Goal: Information Seeking & Learning: Learn about a topic

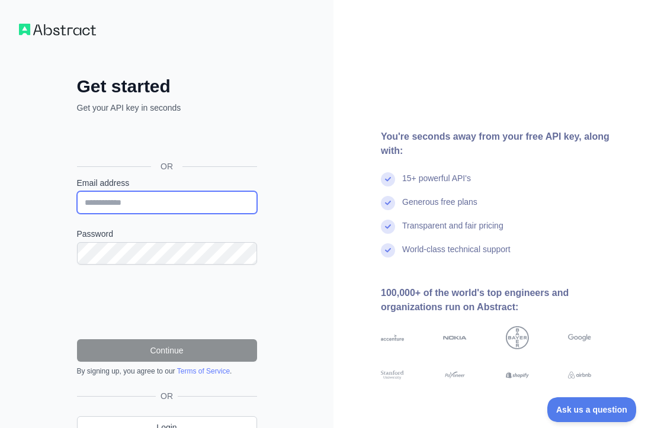
click at [161, 198] on input "Email address" at bounding box center [167, 202] width 180 height 22
type input "**********"
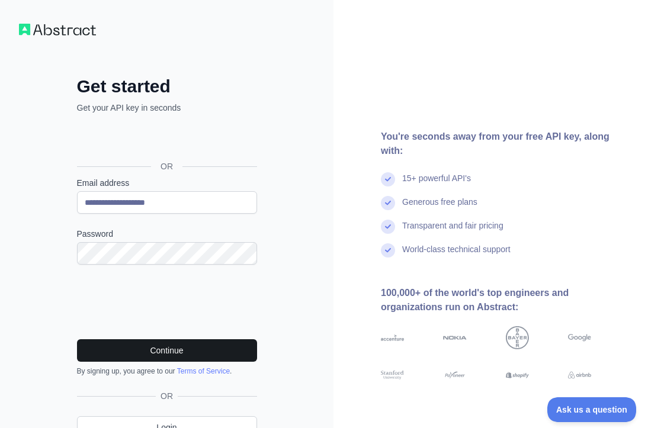
click at [176, 358] on button "Continue" at bounding box center [167, 350] width 180 height 22
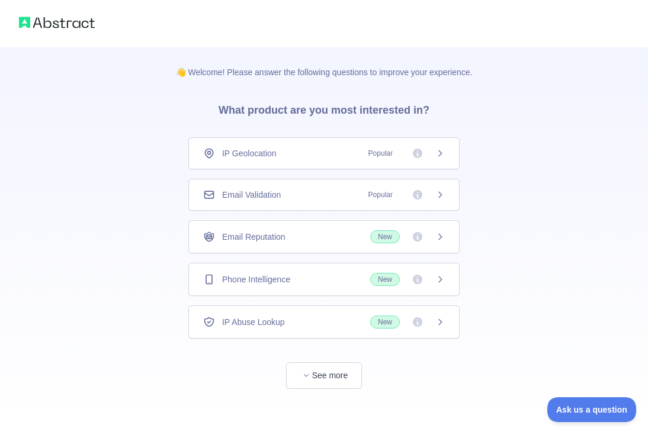
click at [277, 197] on span "Email Validation" at bounding box center [251, 195] width 59 height 12
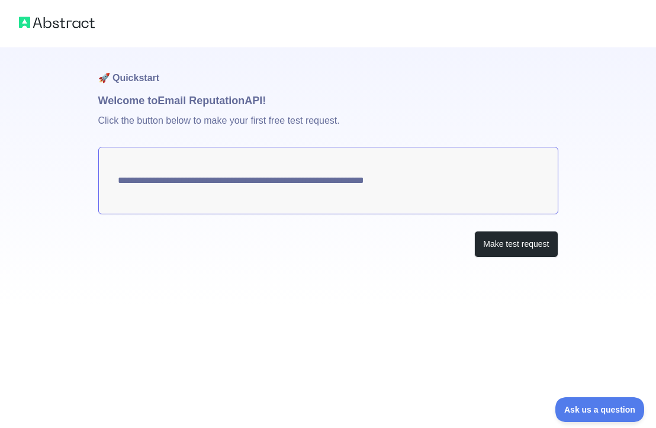
drag, startPoint x: 87, startPoint y: 24, endPoint x: 74, endPoint y: 95, distance: 71.7
click at [88, 24] on img at bounding box center [57, 22] width 76 height 17
drag, startPoint x: 520, startPoint y: 249, endPoint x: 469, endPoint y: 255, distance: 51.3
click at [520, 249] on button "Make test request" at bounding box center [515, 244] width 83 height 27
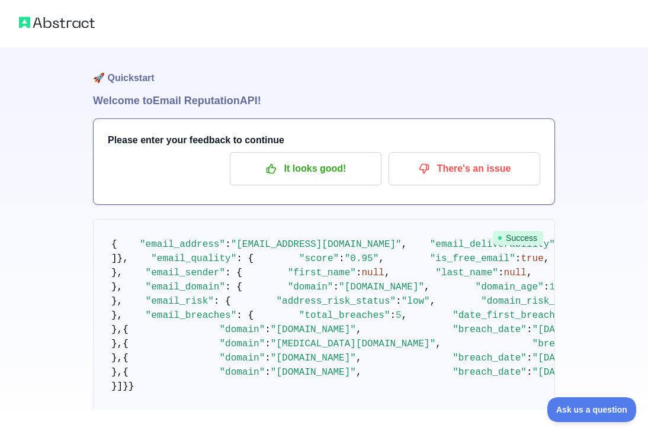
click at [81, 24] on img at bounding box center [57, 22] width 76 height 17
click at [78, 23] on img at bounding box center [57, 22] width 76 height 17
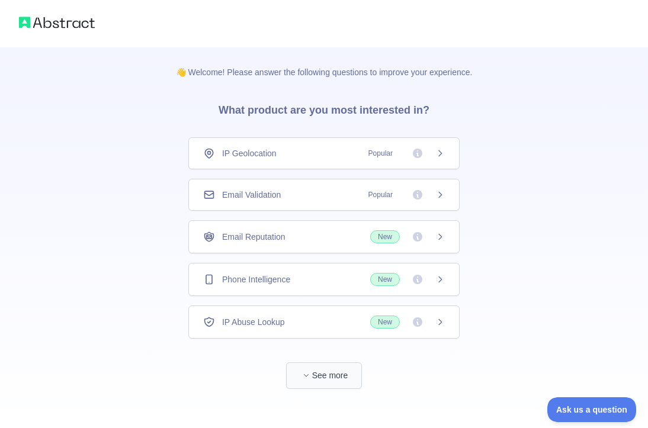
click at [336, 372] on button "See more" at bounding box center [324, 375] width 76 height 27
click at [70, 22] on img at bounding box center [57, 22] width 76 height 17
click at [262, 192] on span "Email Validation" at bounding box center [251, 195] width 59 height 12
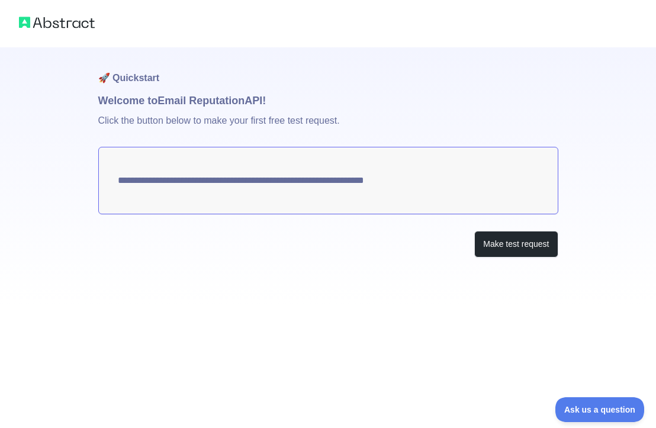
click at [77, 25] on img at bounding box center [57, 22] width 76 height 17
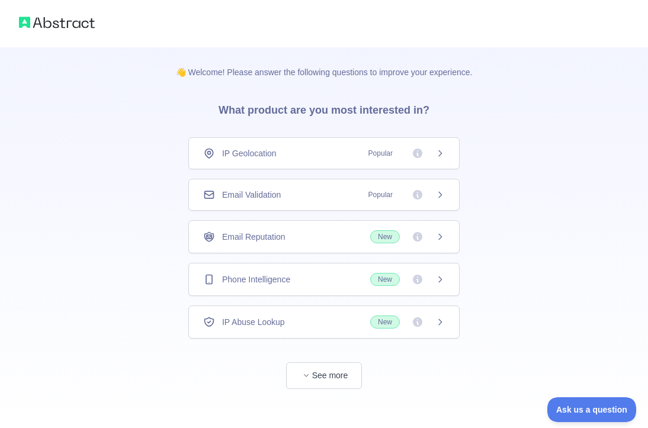
click at [50, 31] on div at bounding box center [324, 23] width 648 height 47
click at [53, 20] on img at bounding box center [57, 22] width 76 height 17
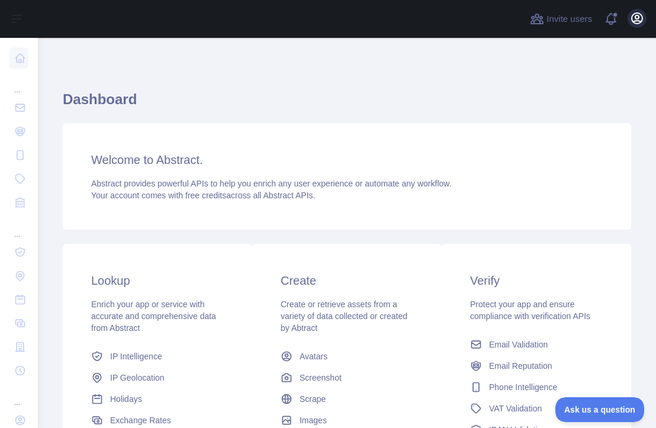
click at [637, 22] on icon "button" at bounding box center [637, 18] width 14 height 14
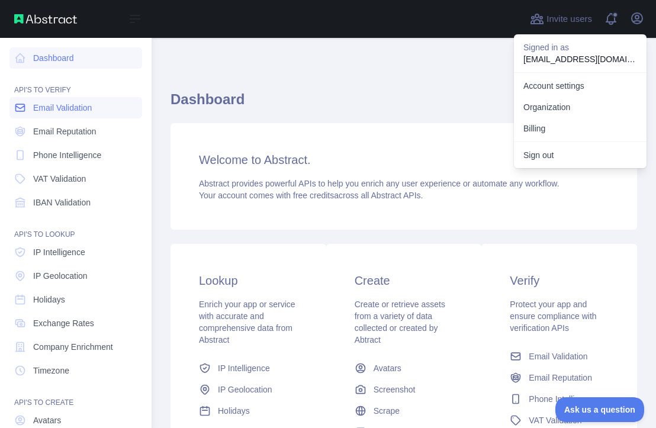
click at [75, 114] on link "Email Validation" at bounding box center [75, 107] width 133 height 21
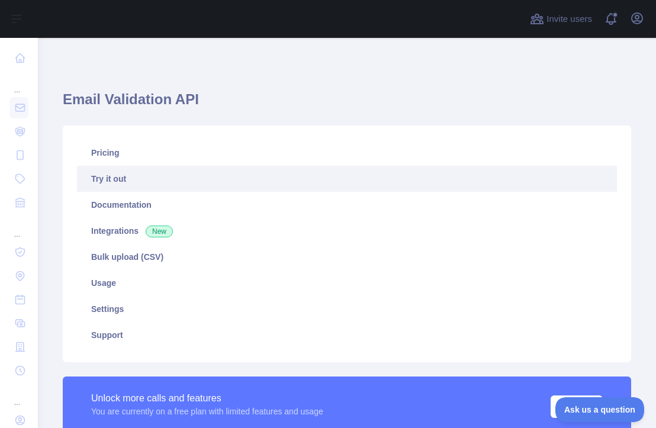
click at [197, 174] on link "Try it out" at bounding box center [347, 179] width 540 height 26
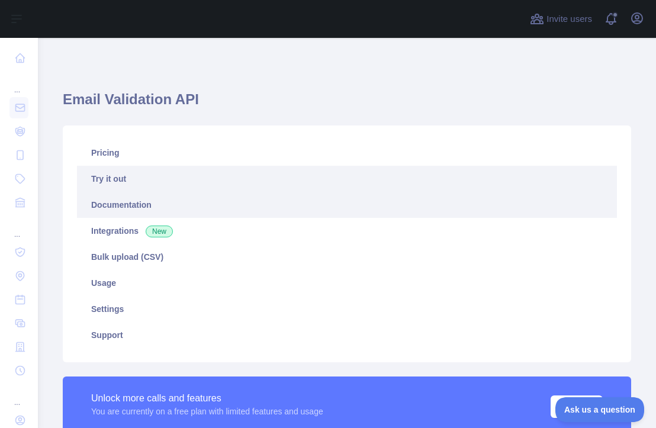
click at [128, 207] on link "Documentation" at bounding box center [347, 205] width 540 height 26
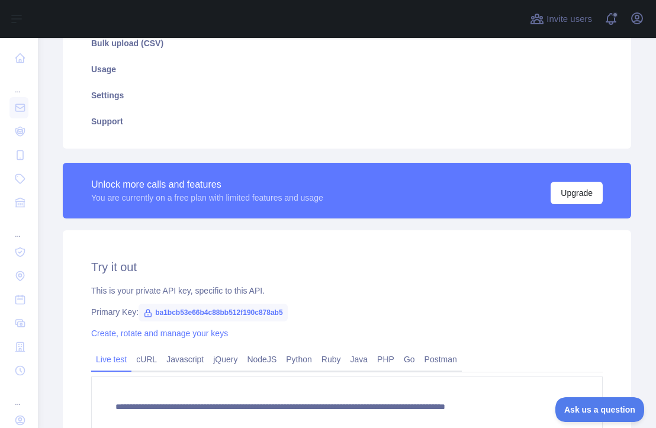
scroll to position [227, 0]
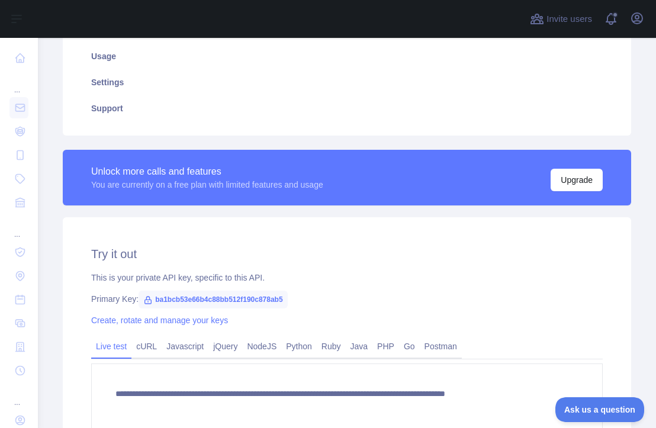
click at [256, 298] on span "ba1bcb53e66b4c88bb512f190c878ab5" at bounding box center [213, 300] width 149 height 18
copy span "ba1bcb53e66b4c88bb512f190c878ab5"
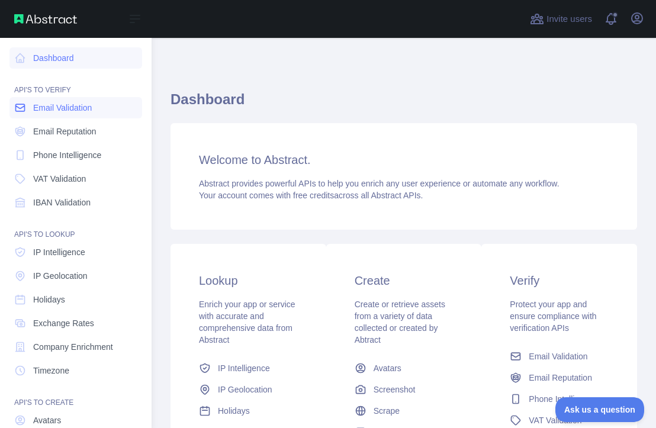
click at [88, 112] on span "Email Validation" at bounding box center [62, 108] width 59 height 12
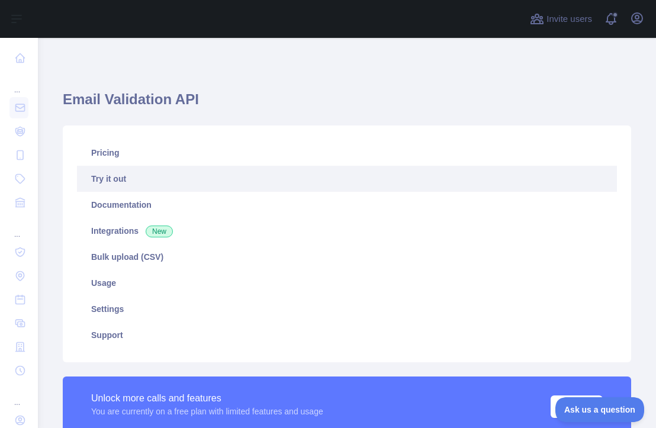
click at [118, 177] on link "Try it out" at bounding box center [347, 179] width 540 height 26
click at [609, 17] on span at bounding box center [616, 19] width 24 height 38
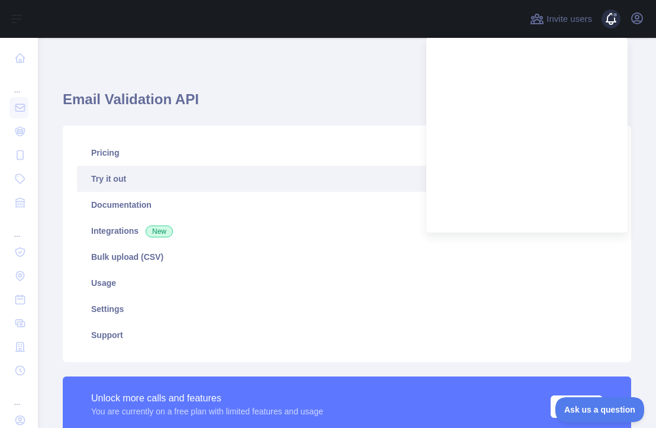
click at [609, 17] on span at bounding box center [616, 19] width 24 height 38
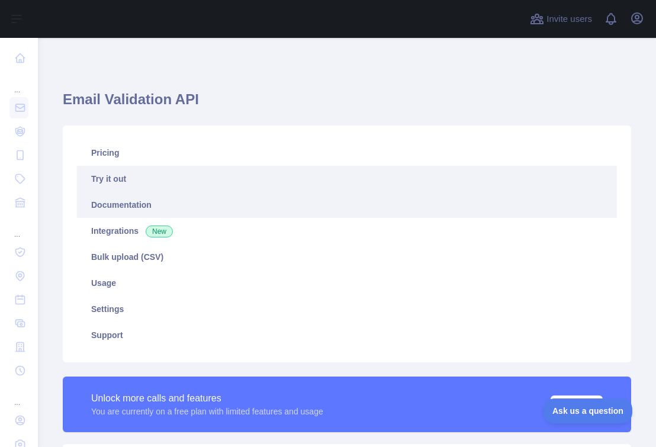
click at [124, 202] on link "Documentation" at bounding box center [347, 205] width 540 height 26
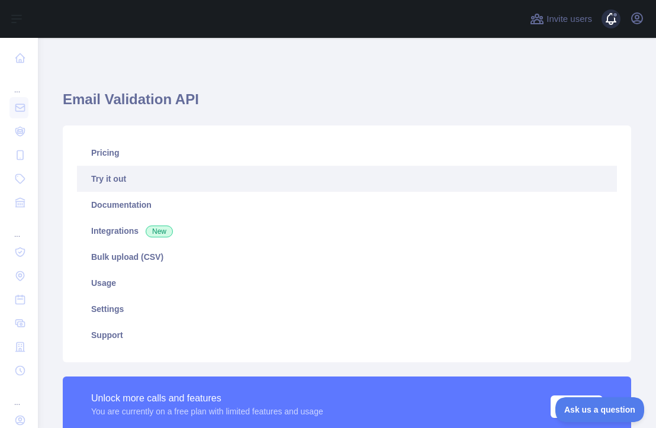
click at [616, 18] on span at bounding box center [616, 19] width 24 height 38
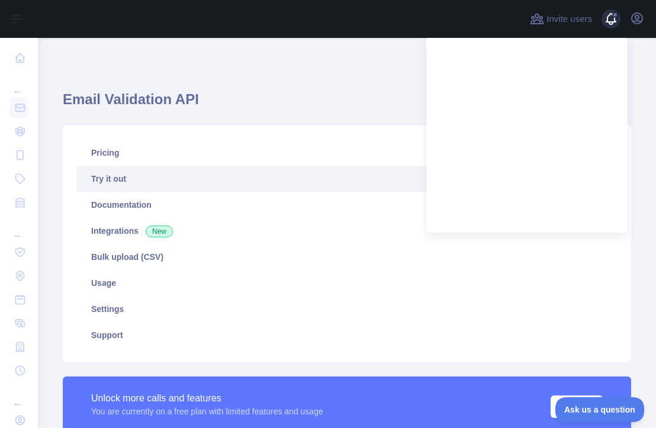
click at [616, 20] on span at bounding box center [616, 19] width 24 height 38
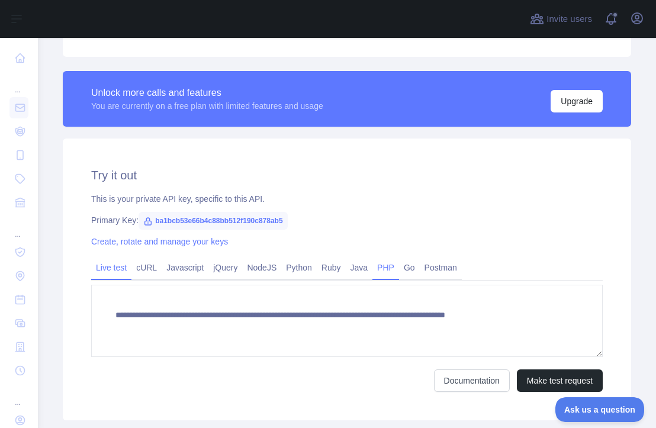
scroll to position [345, 0]
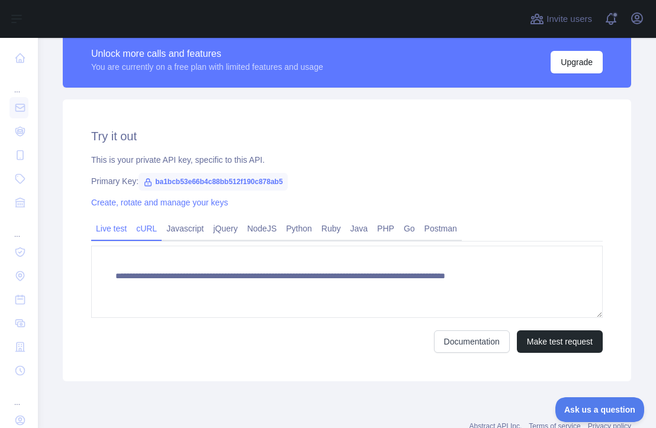
click at [142, 232] on link "cURL" at bounding box center [146, 228] width 30 height 19
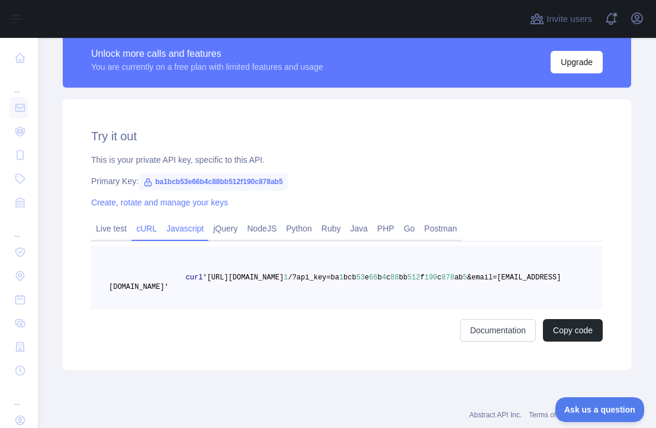
click at [178, 229] on link "Javascript" at bounding box center [185, 228] width 47 height 19
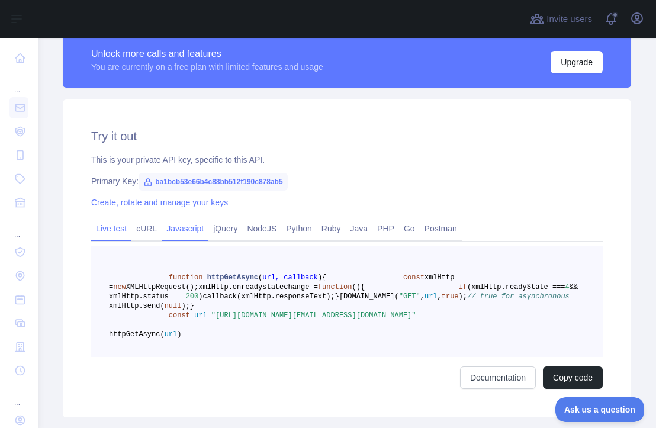
click at [110, 232] on link "Live test" at bounding box center [111, 228] width 40 height 19
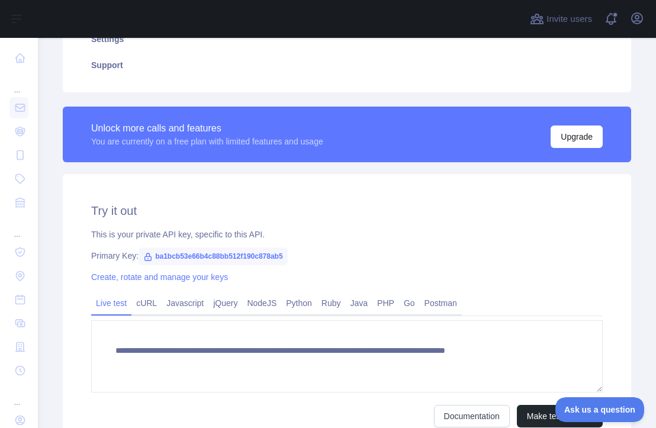
scroll to position [126, 0]
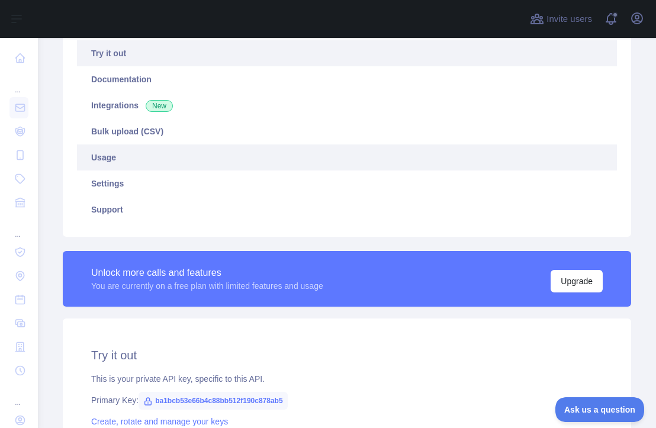
click at [102, 163] on link "Usage" at bounding box center [347, 157] width 540 height 26
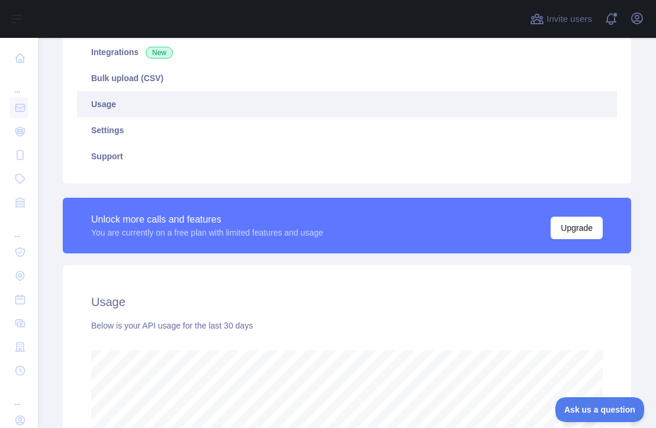
scroll to position [50, 0]
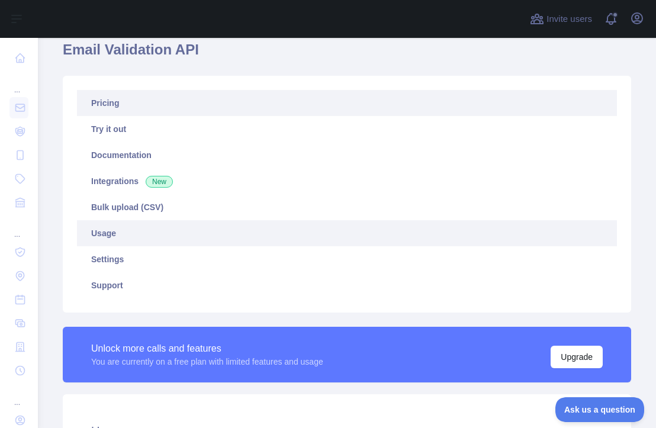
click at [128, 105] on link "Pricing" at bounding box center [347, 103] width 540 height 26
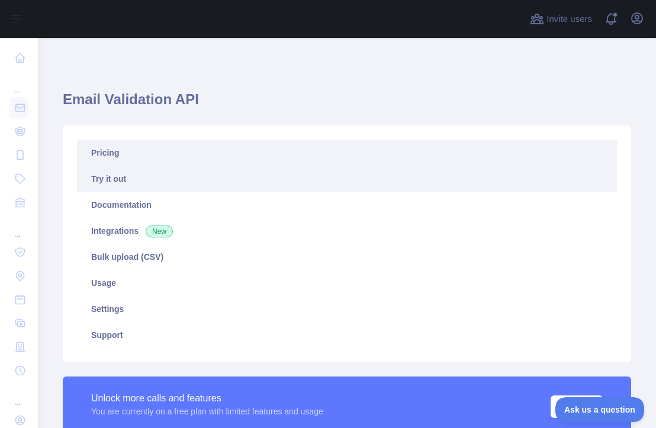
click at [112, 173] on link "Try it out" at bounding box center [347, 179] width 540 height 26
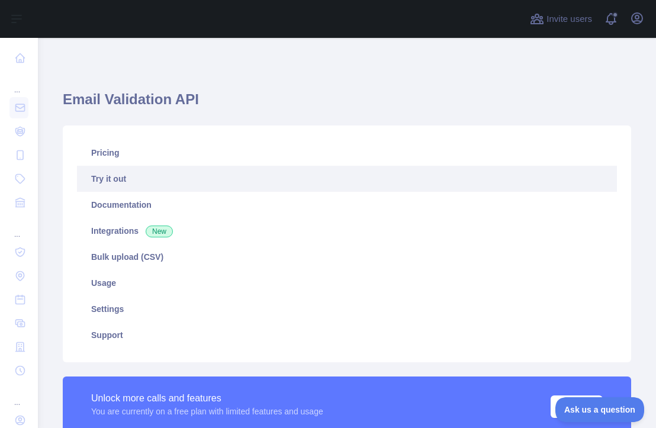
type textarea "**********"
click at [619, 20] on span at bounding box center [616, 19] width 24 height 38
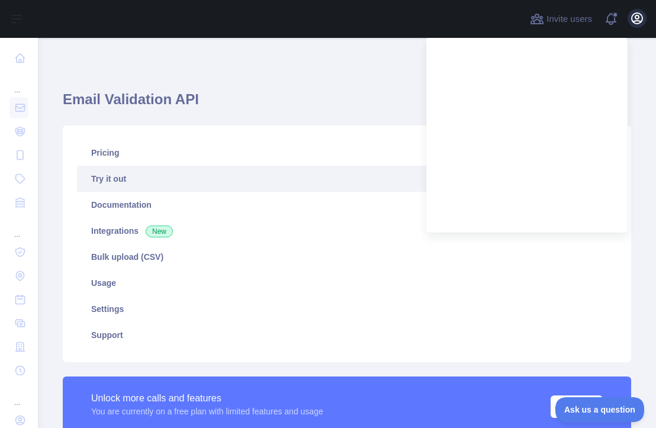
click at [642, 21] on icon "button" at bounding box center [637, 18] width 11 height 11
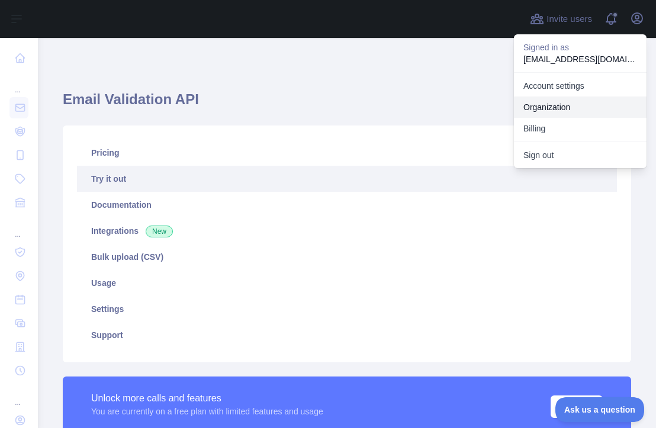
click at [541, 109] on link "Organization" at bounding box center [580, 107] width 133 height 21
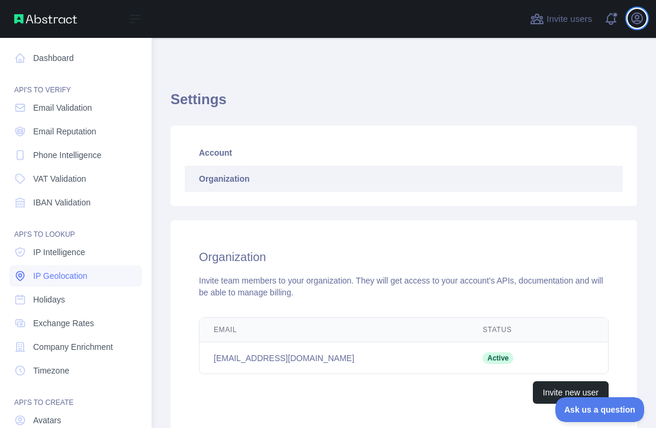
scroll to position [93, 0]
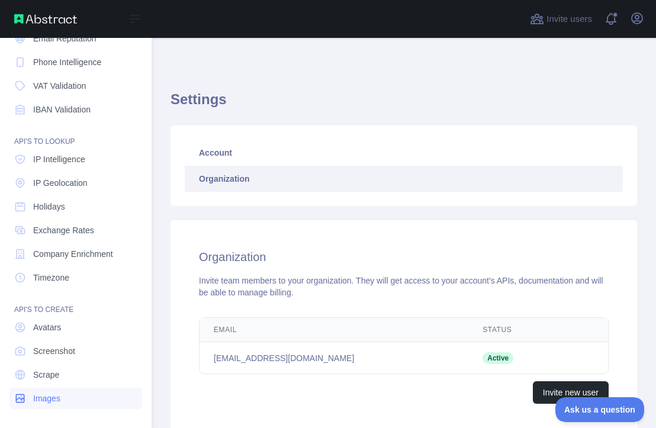
click at [49, 401] on span "Images" at bounding box center [46, 399] width 27 height 12
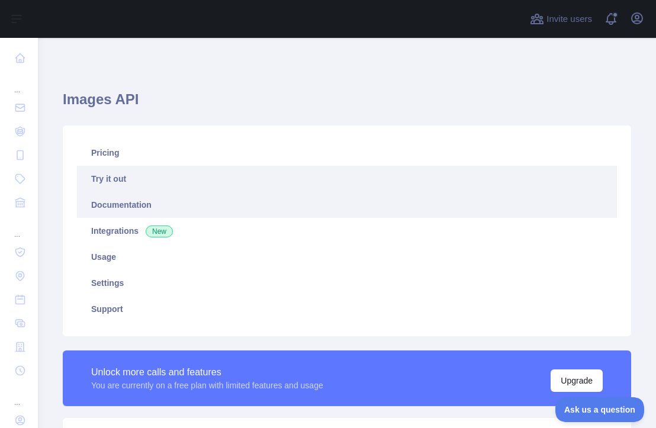
click at [125, 203] on link "Documentation" at bounding box center [347, 205] width 540 height 26
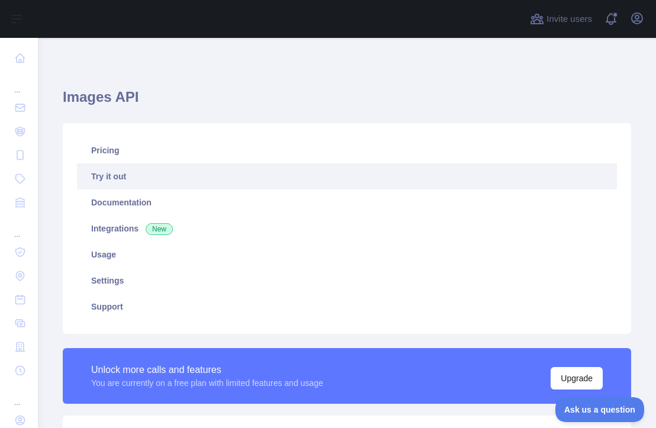
click at [128, 184] on link "Try it out" at bounding box center [347, 176] width 540 height 26
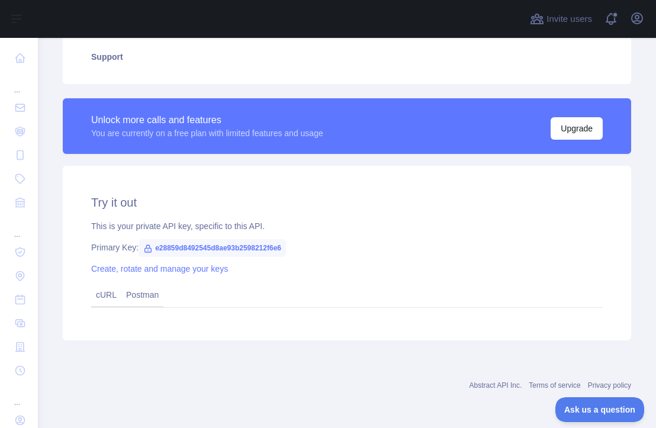
scroll to position [63, 0]
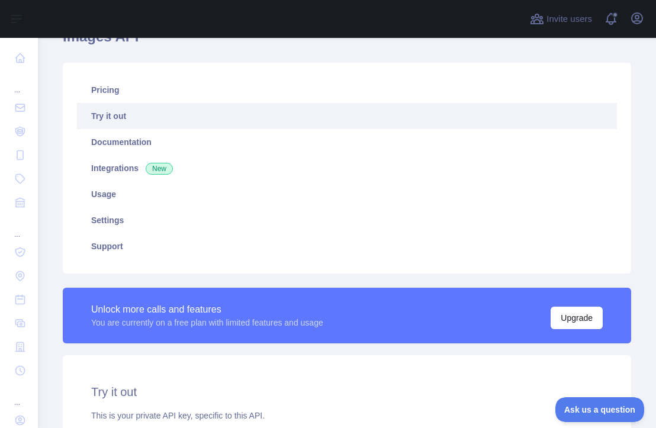
click at [134, 113] on link "Try it out" at bounding box center [347, 116] width 540 height 26
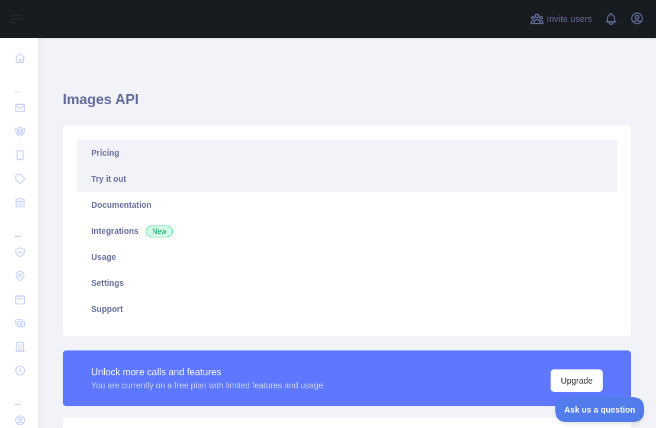
click at [163, 155] on link "Pricing" at bounding box center [347, 153] width 540 height 26
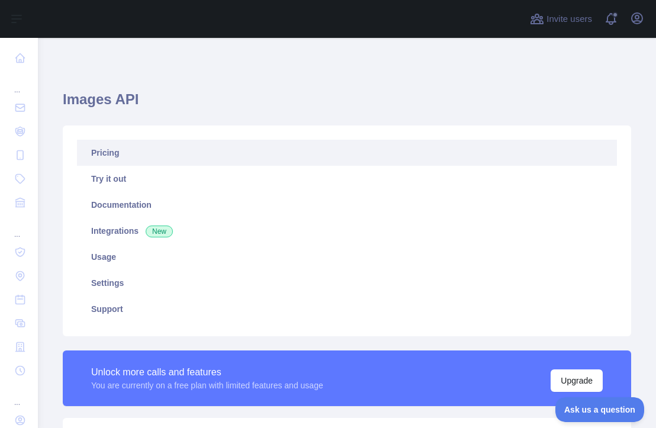
click at [104, 157] on link "Pricing" at bounding box center [347, 153] width 540 height 26
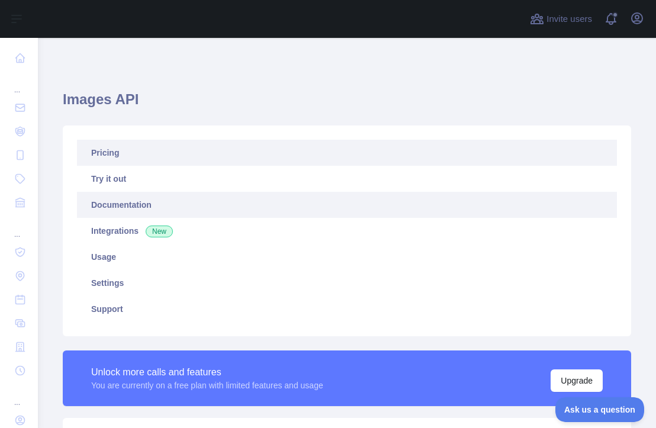
click at [114, 208] on link "Documentation" at bounding box center [347, 205] width 540 height 26
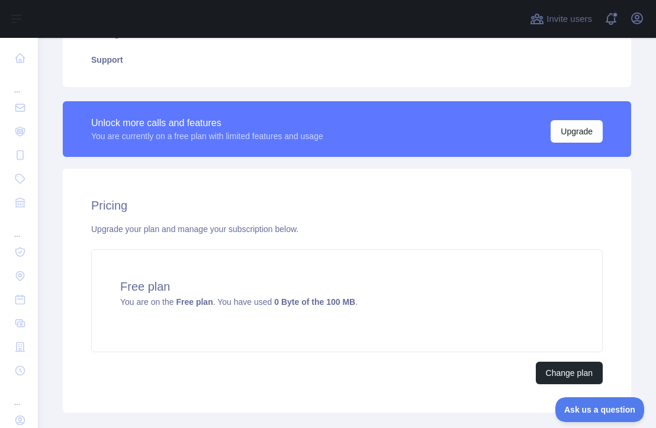
scroll to position [110, 0]
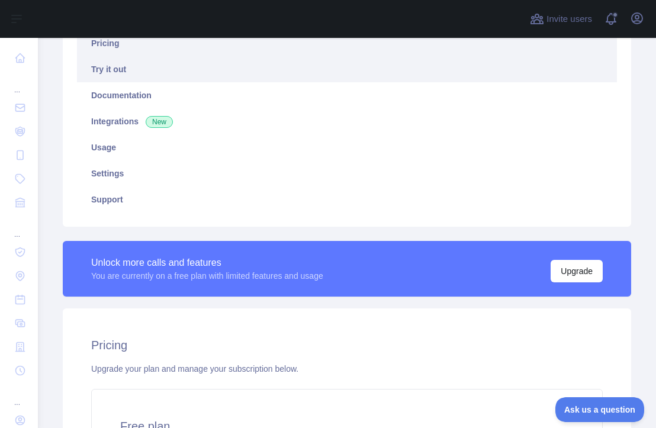
click at [112, 66] on link "Try it out" at bounding box center [347, 69] width 540 height 26
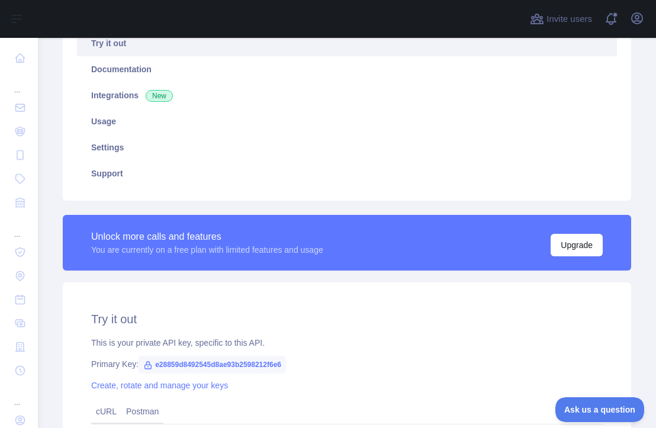
scroll to position [27, 0]
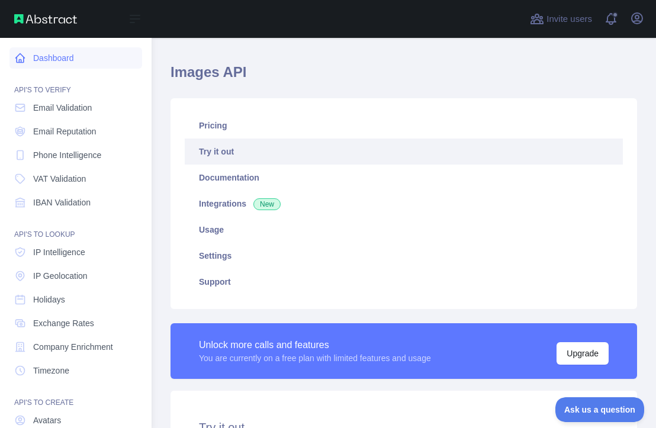
click at [33, 56] on link "Dashboard" at bounding box center [75, 57] width 133 height 21
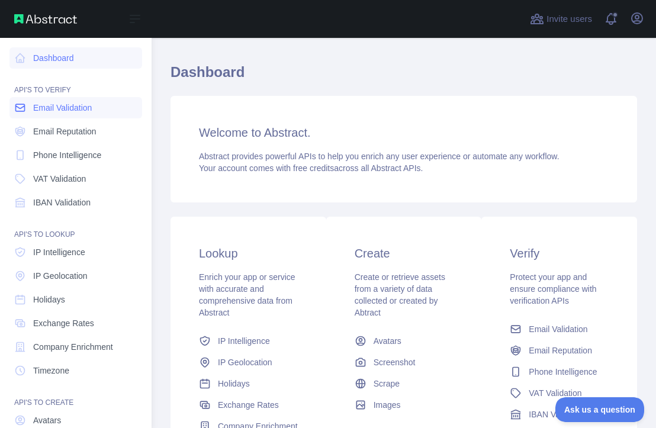
click at [63, 104] on span "Email Validation" at bounding box center [62, 108] width 59 height 12
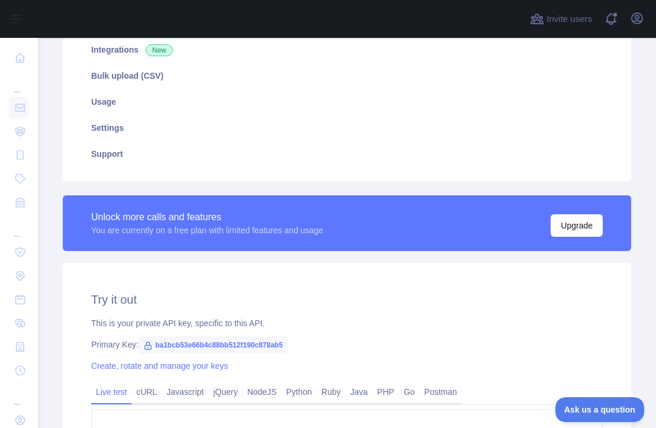
scroll to position [283, 0]
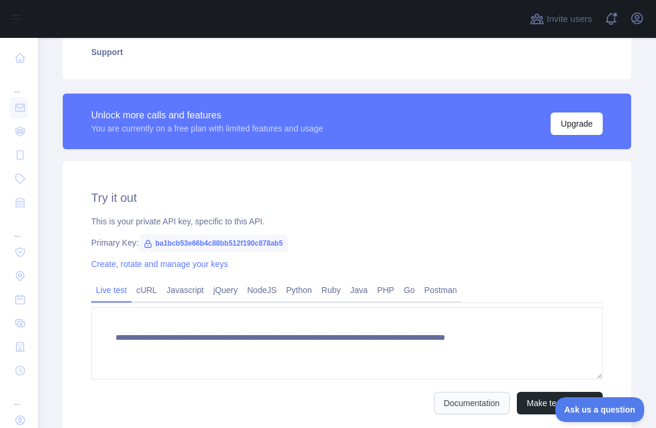
click at [461, 409] on link "Documentation" at bounding box center [472, 403] width 76 height 22
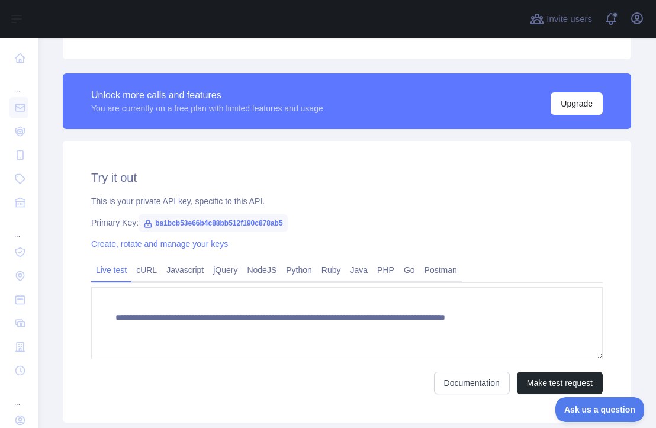
scroll to position [335, 0]
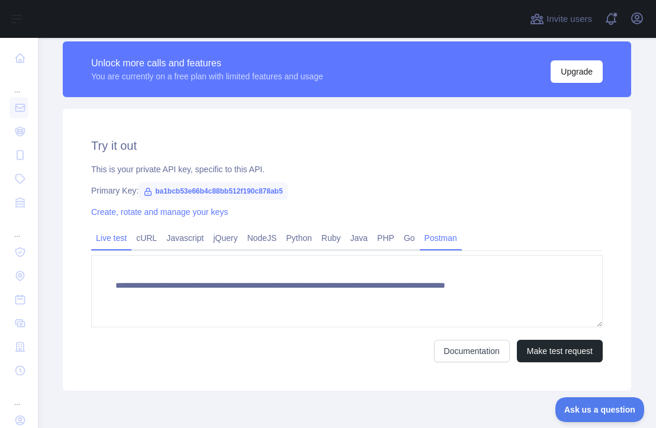
click at [455, 237] on link "Postman" at bounding box center [441, 238] width 42 height 19
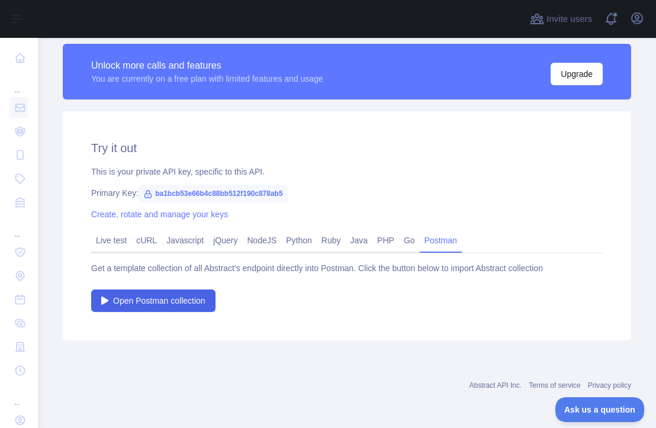
click at [149, 300] on span "Open Postman collection" at bounding box center [159, 301] width 92 height 12
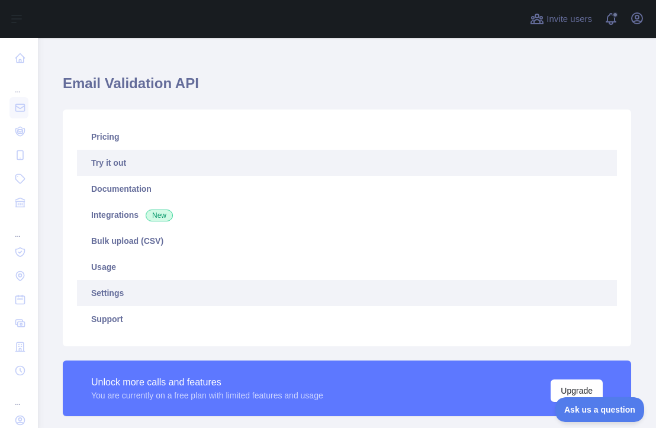
scroll to position [0, 0]
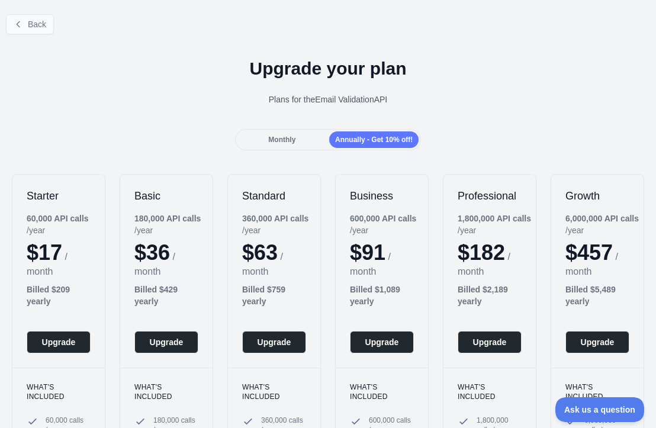
click at [43, 31] on button "Back" at bounding box center [30, 24] width 48 height 20
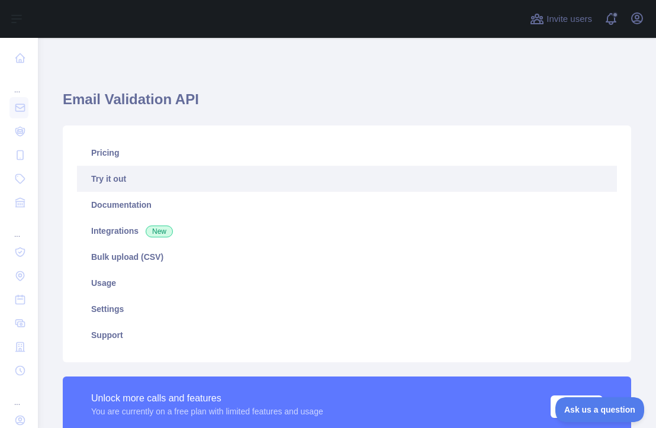
type textarea "**********"
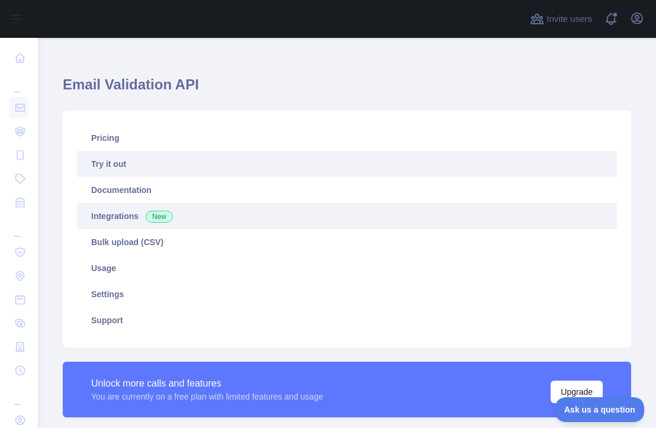
scroll to position [28, 0]
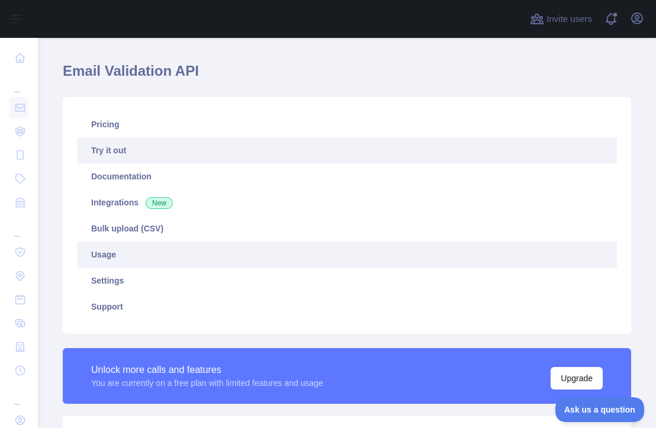
click at [85, 256] on link "Usage" at bounding box center [347, 255] width 540 height 26
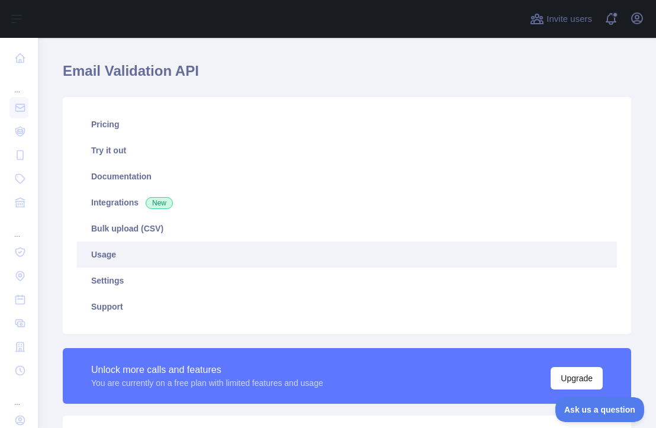
scroll to position [390, 610]
click at [86, 256] on link "Usage" at bounding box center [347, 255] width 540 height 26
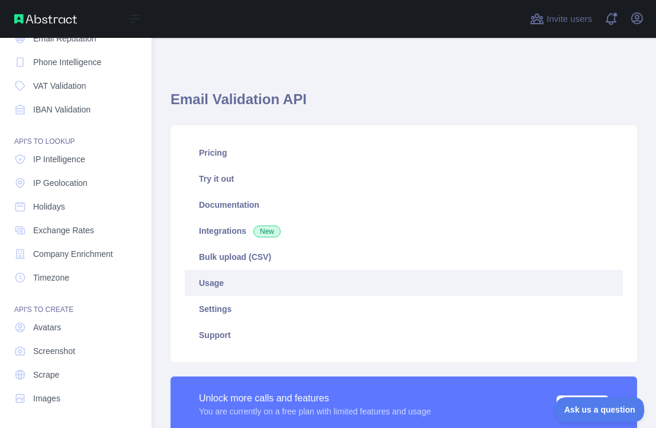
scroll to position [0, 0]
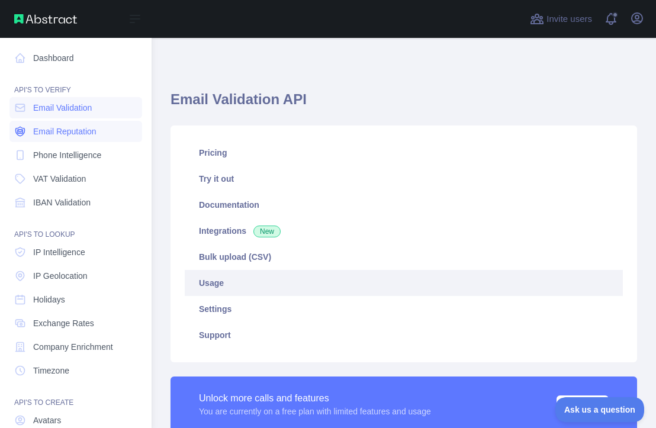
click at [71, 131] on span "Email Reputation" at bounding box center [64, 132] width 63 height 12
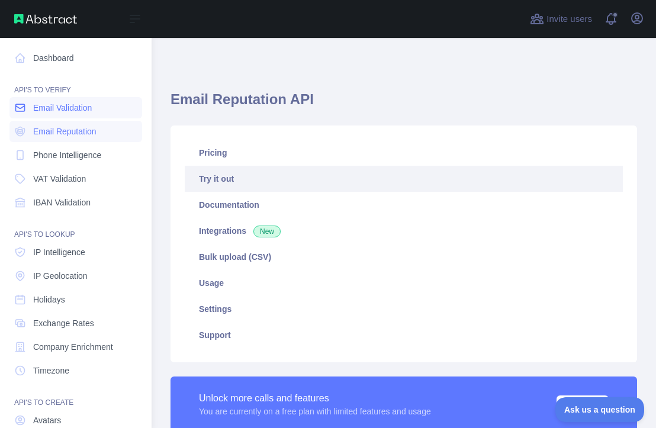
click at [70, 106] on span "Email Validation" at bounding box center [62, 108] width 59 height 12
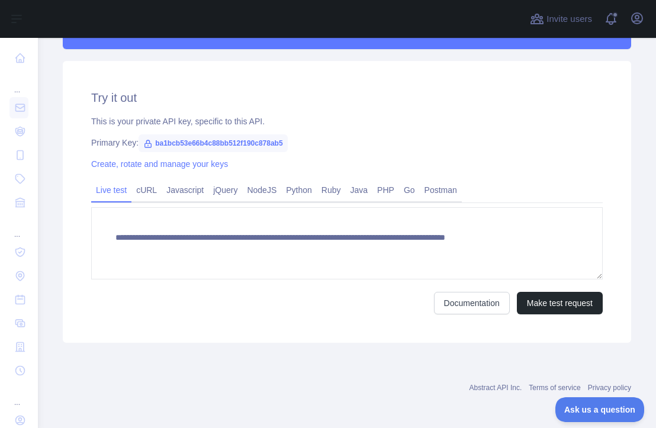
scroll to position [385, 0]
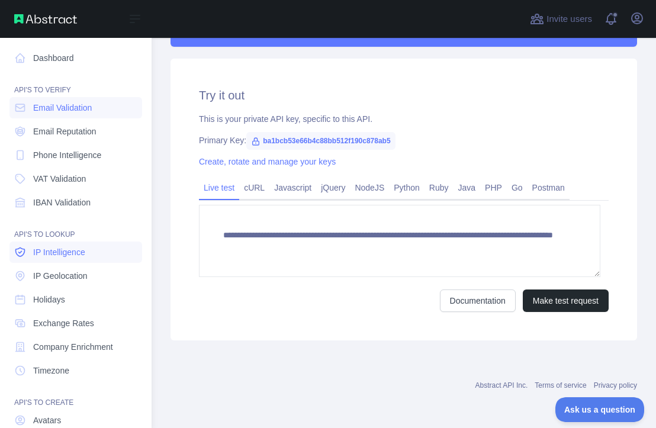
click at [56, 256] on span "IP Intelligence" at bounding box center [59, 252] width 52 height 12
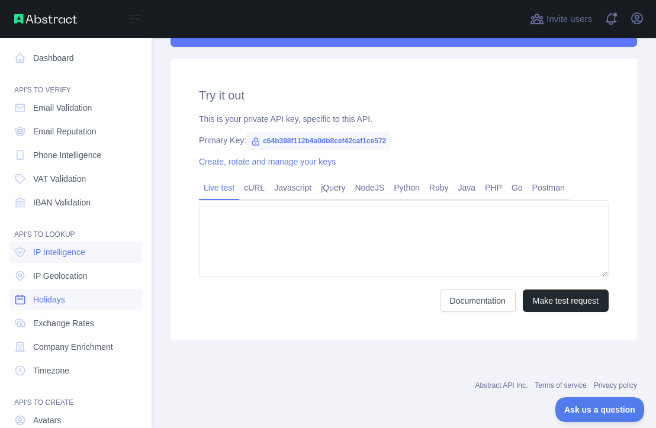
type textarea "**********"
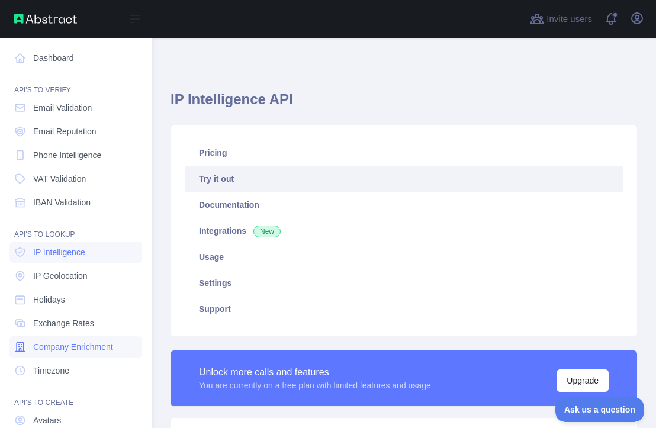
click at [60, 353] on link "Company Enrichment" at bounding box center [75, 346] width 133 height 21
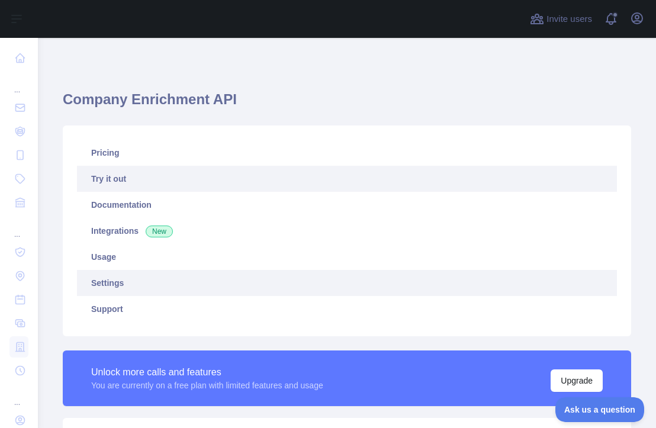
click at [140, 287] on link "Settings" at bounding box center [347, 283] width 540 height 26
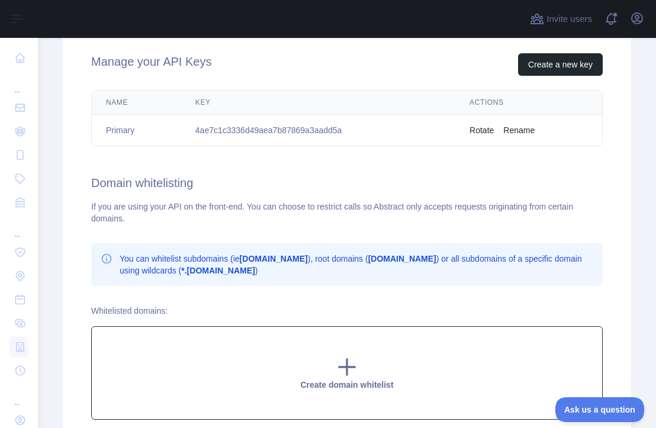
scroll to position [501, 0]
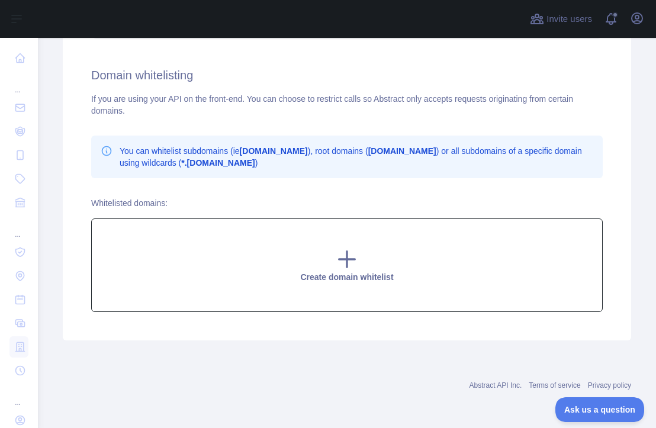
click at [346, 256] on icon at bounding box center [347, 259] width 24 height 24
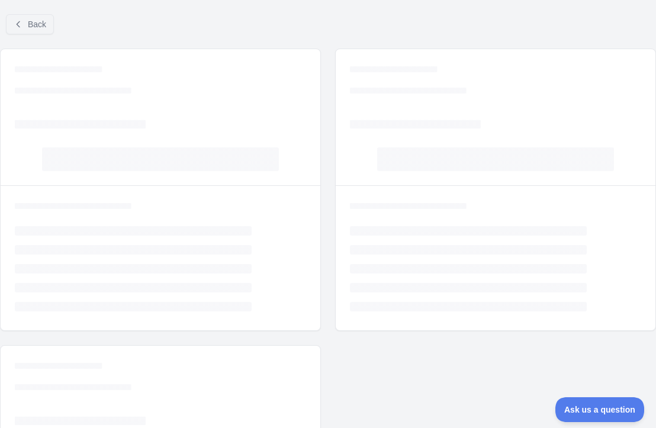
scroll to position [134, 0]
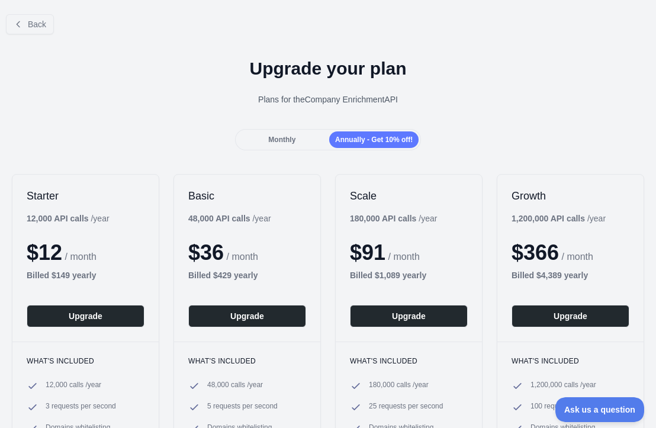
click at [24, 33] on button "Back" at bounding box center [30, 24] width 48 height 20
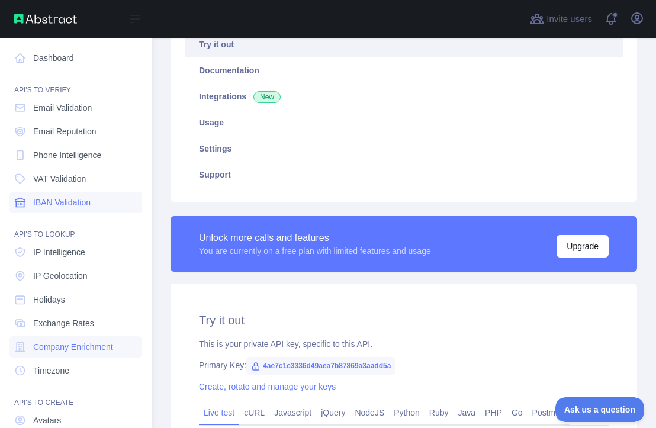
click at [44, 207] on span "IBAN Validation" at bounding box center [61, 203] width 57 height 12
type textarea "**********"
click at [33, 297] on span "Holidays" at bounding box center [49, 300] width 32 height 12
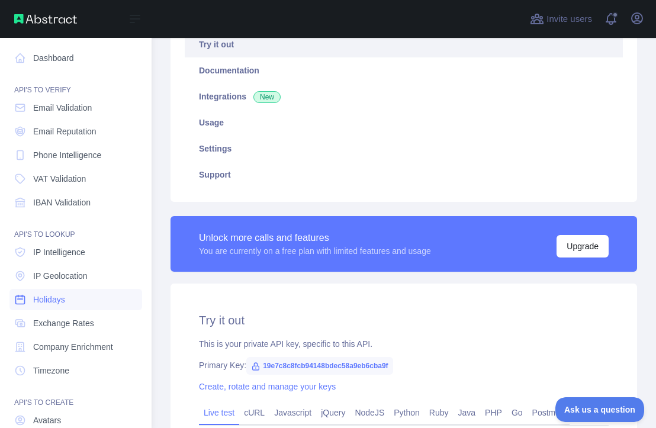
type textarea "**********"
click at [43, 302] on span "Holidays" at bounding box center [49, 300] width 32 height 12
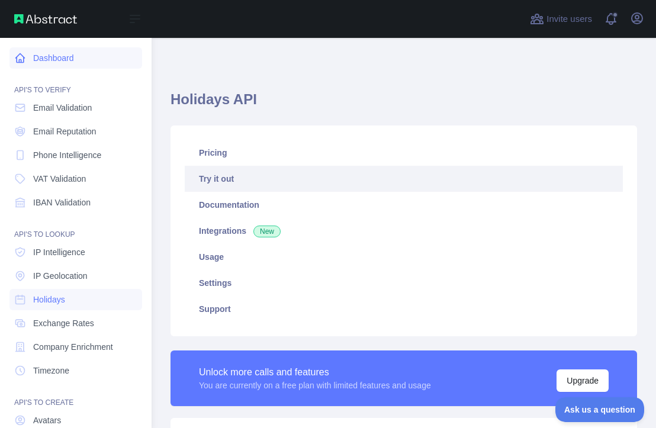
click at [49, 56] on link "Dashboard" at bounding box center [75, 57] width 133 height 21
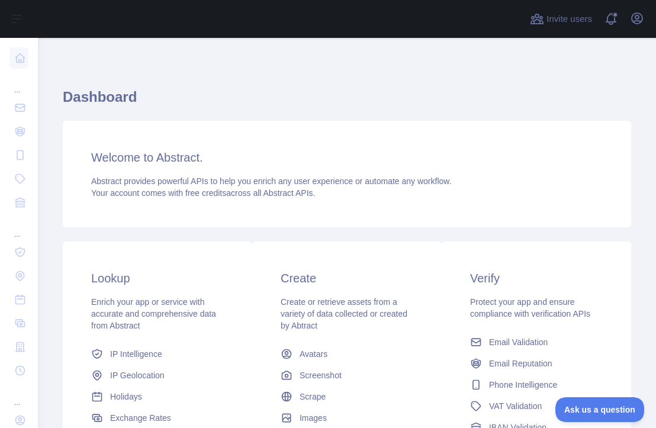
scroll to position [145, 0]
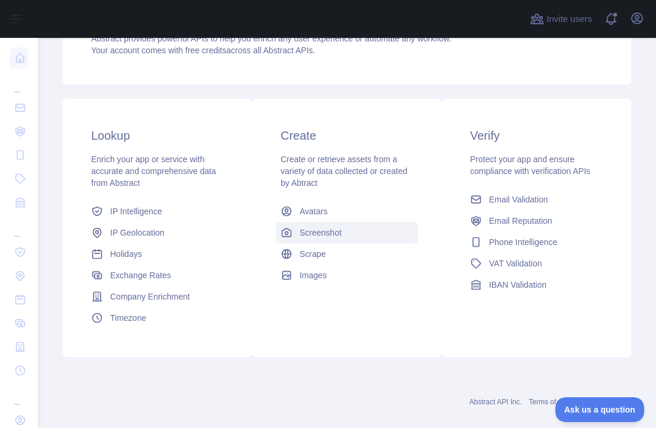
click at [317, 236] on span "Screenshot" at bounding box center [321, 233] width 42 height 12
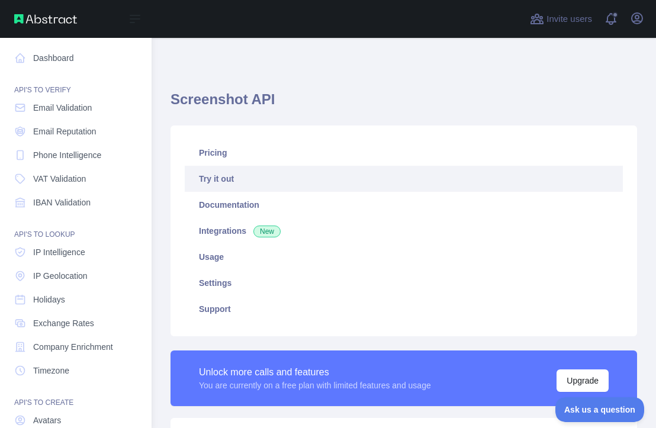
scroll to position [93, 0]
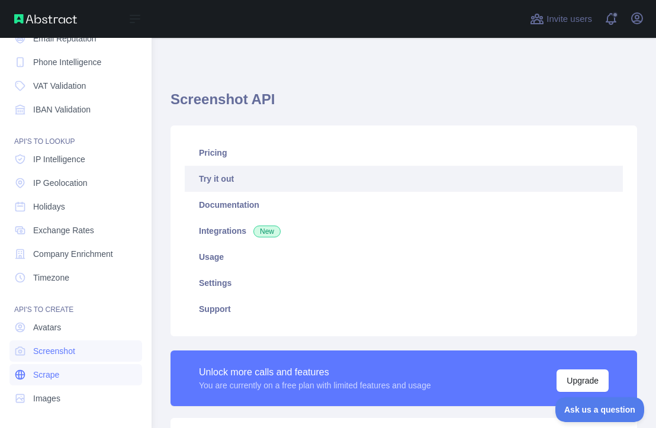
click at [86, 368] on link "Scrape" at bounding box center [75, 374] width 133 height 21
click at [72, 372] on link "Scrape" at bounding box center [75, 374] width 133 height 21
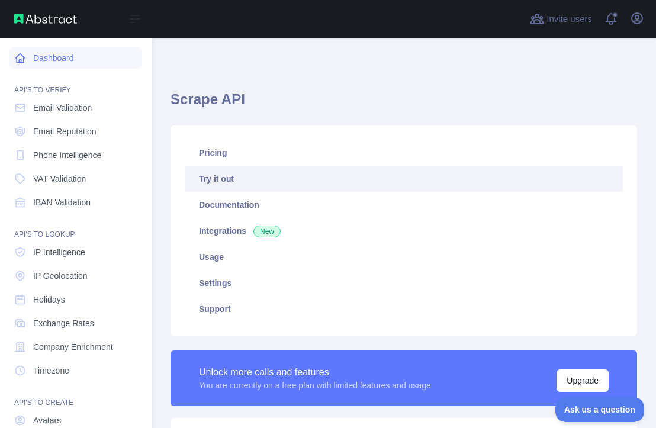
click at [41, 63] on link "Dashboard" at bounding box center [75, 57] width 133 height 21
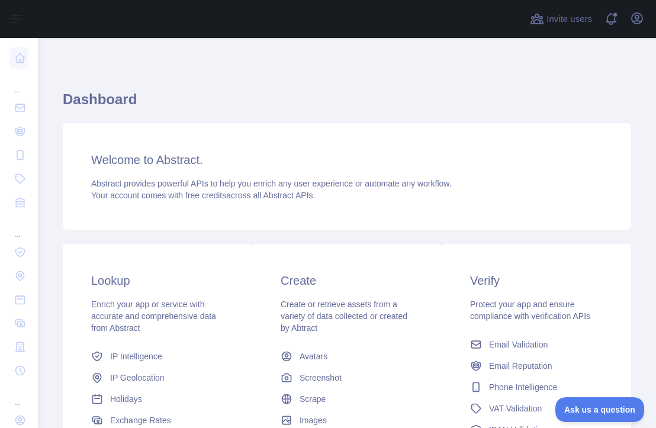
scroll to position [83, 0]
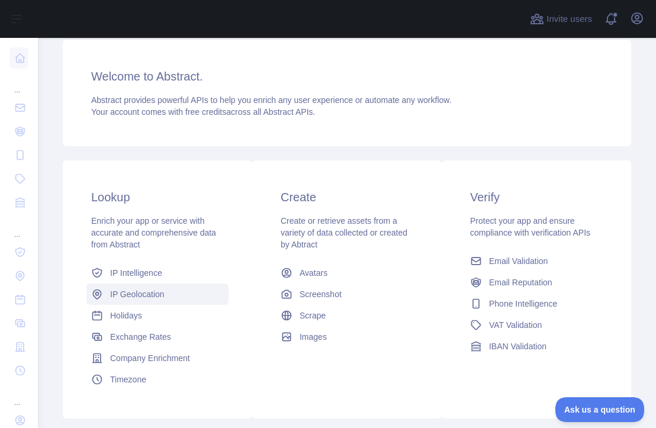
click at [123, 293] on span "IP Geolocation" at bounding box center [137, 294] width 54 height 12
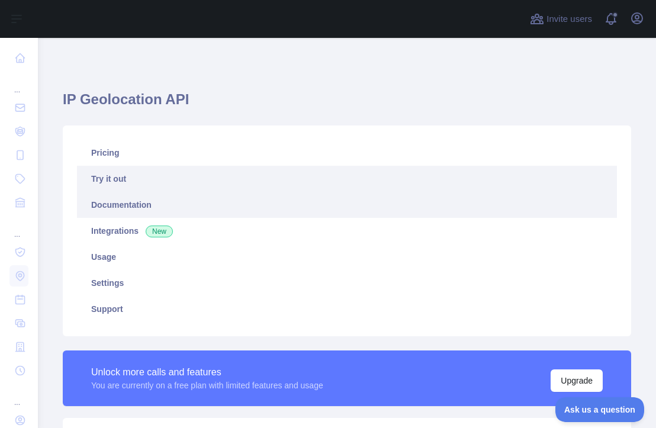
click at [126, 200] on link "Documentation" at bounding box center [347, 205] width 540 height 26
